Goal: Navigation & Orientation: Find specific page/section

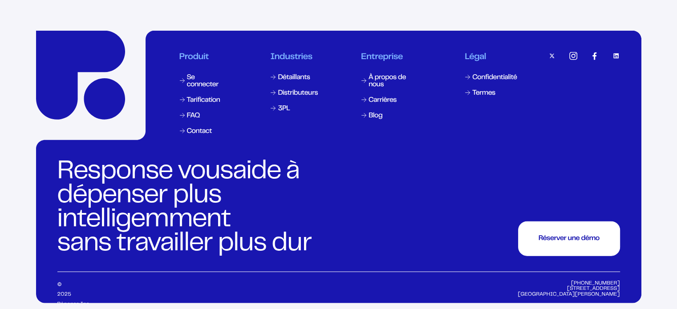
scroll to position [3041, 0]
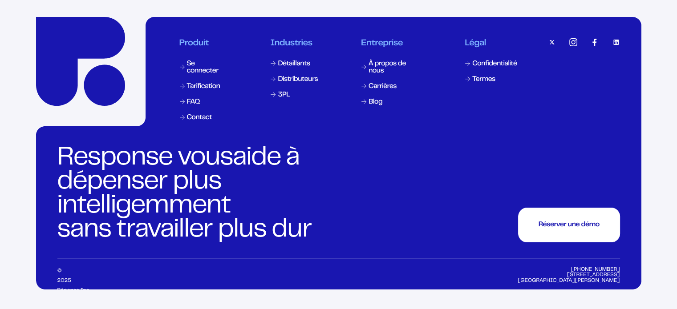
click at [204, 84] on font "Tarification" at bounding box center [203, 87] width 33 height 6
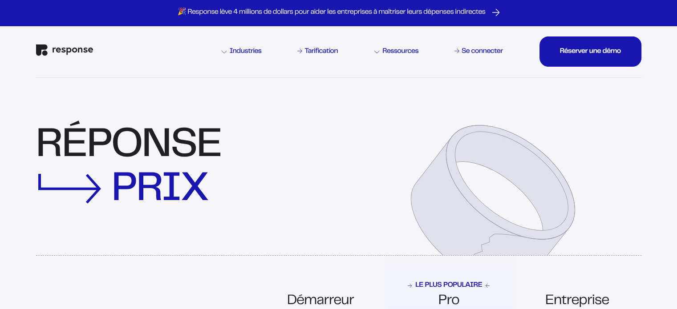
click at [69, 49] on img "Réponse Accueil" at bounding box center [64, 51] width 57 height 12
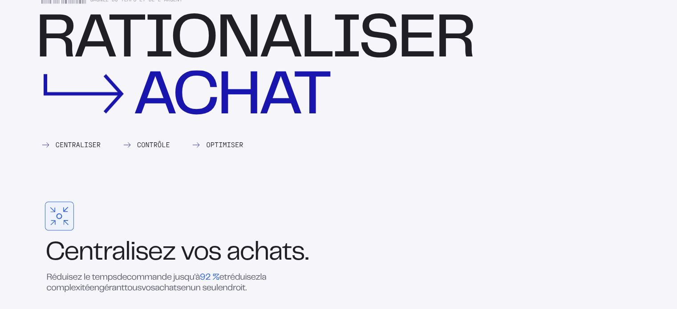
scroll to position [1068, 0]
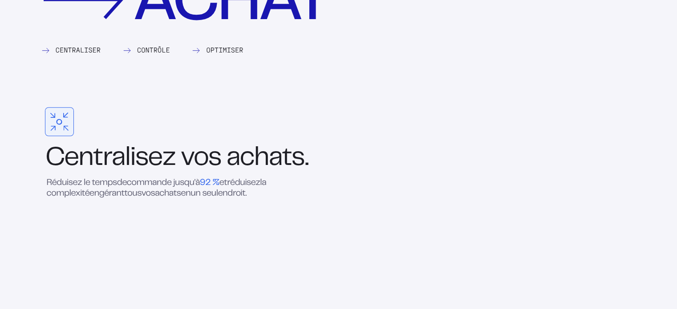
drag, startPoint x: 57, startPoint y: 122, endPoint x: 49, endPoint y: 130, distance: 11.6
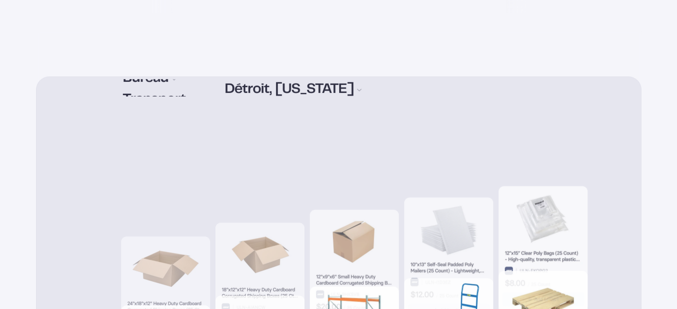
scroll to position [0, 0]
